Goal: Find specific page/section: Find specific page/section

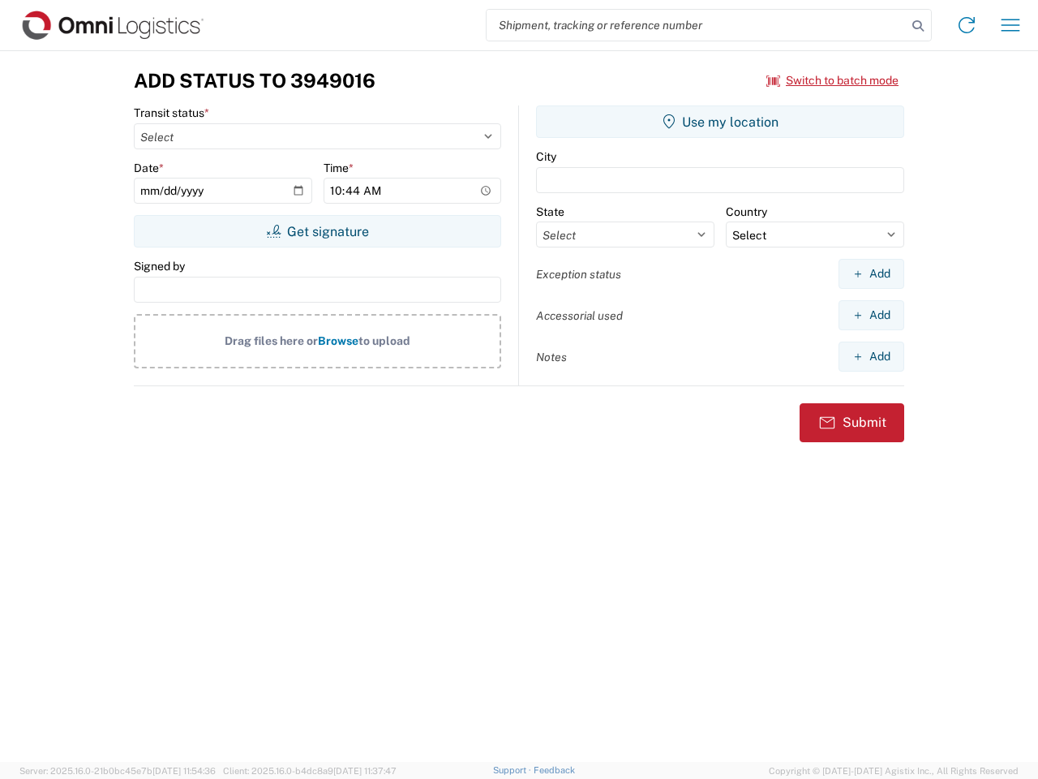
click at [697, 25] on input "search" at bounding box center [697, 25] width 420 height 31
click at [918, 26] on icon at bounding box center [918, 26] width 23 height 23
click at [967, 25] on icon at bounding box center [967, 25] width 26 height 26
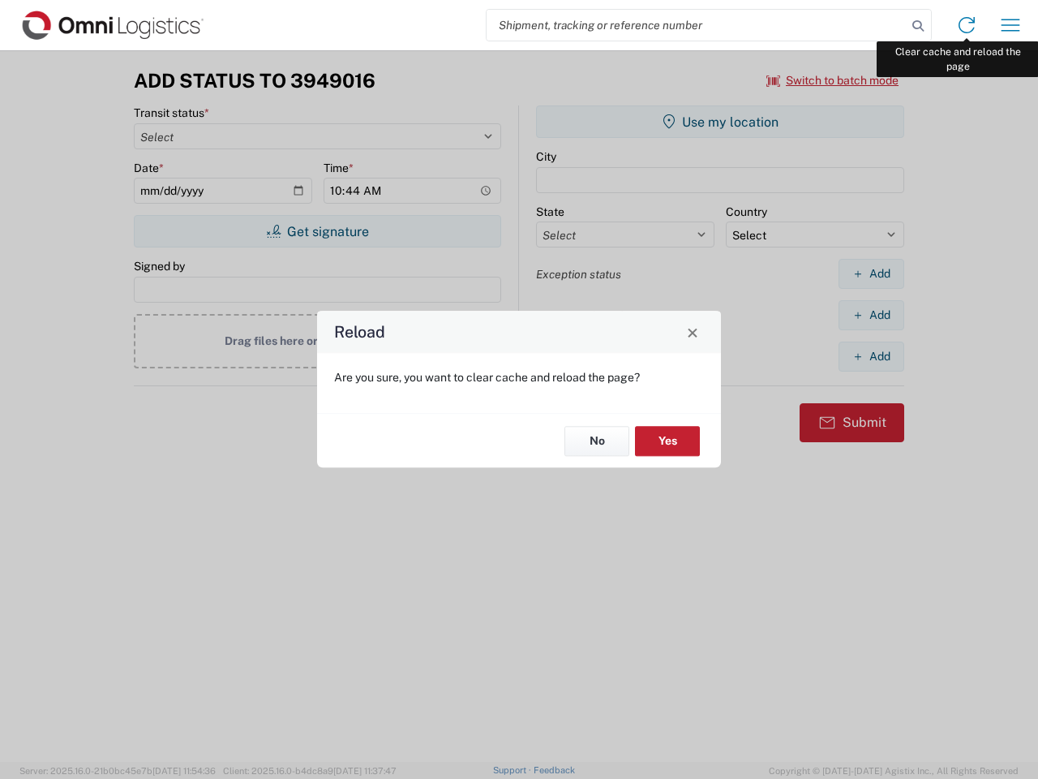
click at [1011, 25] on div "Reload Are you sure, you want to clear cache and reload the page? No Yes" at bounding box center [519, 389] width 1038 height 779
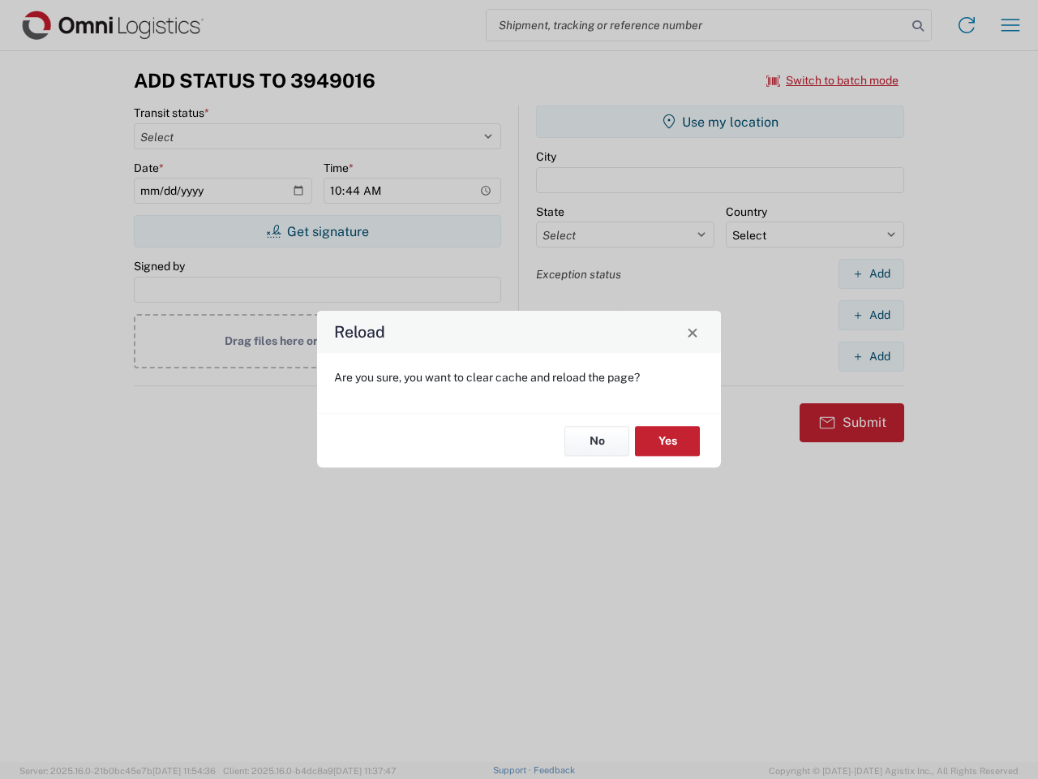
click at [833, 80] on div "Reload Are you sure, you want to clear cache and reload the page? No Yes" at bounding box center [519, 389] width 1038 height 779
click at [317, 231] on div "Reload Are you sure, you want to clear cache and reload the page? No Yes" at bounding box center [519, 389] width 1038 height 779
click at [720, 122] on div "Reload Are you sure, you want to clear cache and reload the page? No Yes" at bounding box center [519, 389] width 1038 height 779
click at [871, 273] on div "Reload Are you sure, you want to clear cache and reload the page? No Yes" at bounding box center [519, 389] width 1038 height 779
click at [871, 315] on div "Reload Are you sure, you want to clear cache and reload the page? No Yes" at bounding box center [519, 389] width 1038 height 779
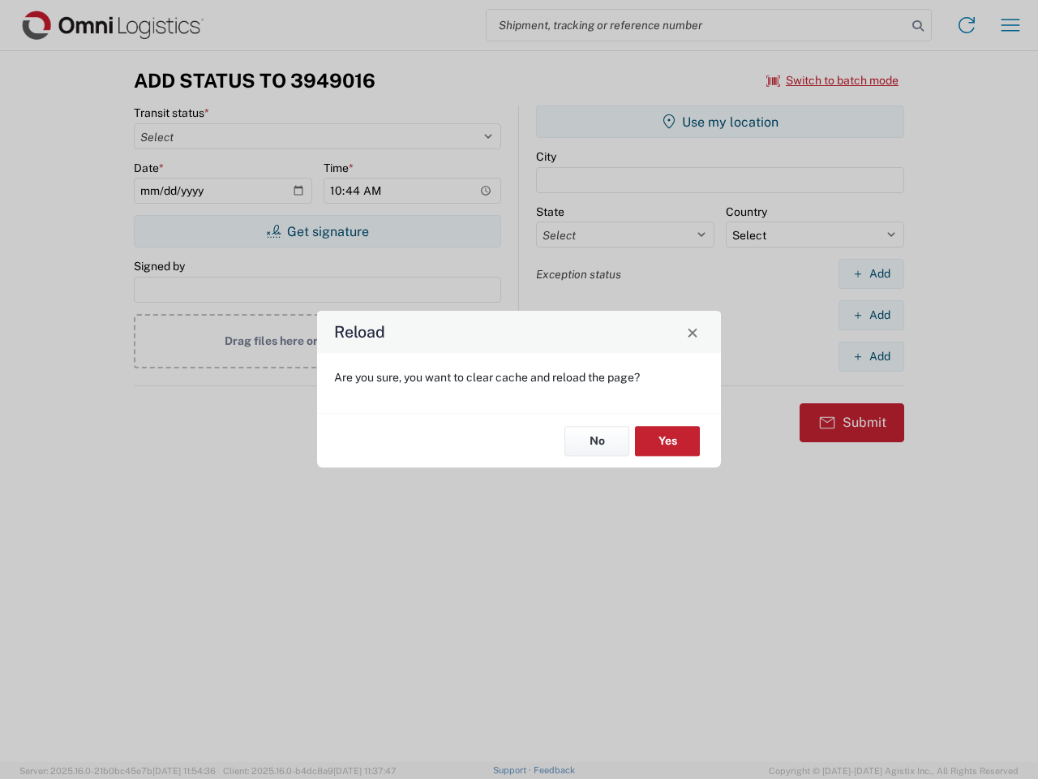
click at [871, 356] on div "Reload Are you sure, you want to clear cache and reload the page? No Yes" at bounding box center [519, 389] width 1038 height 779
